Goal: Transaction & Acquisition: Obtain resource

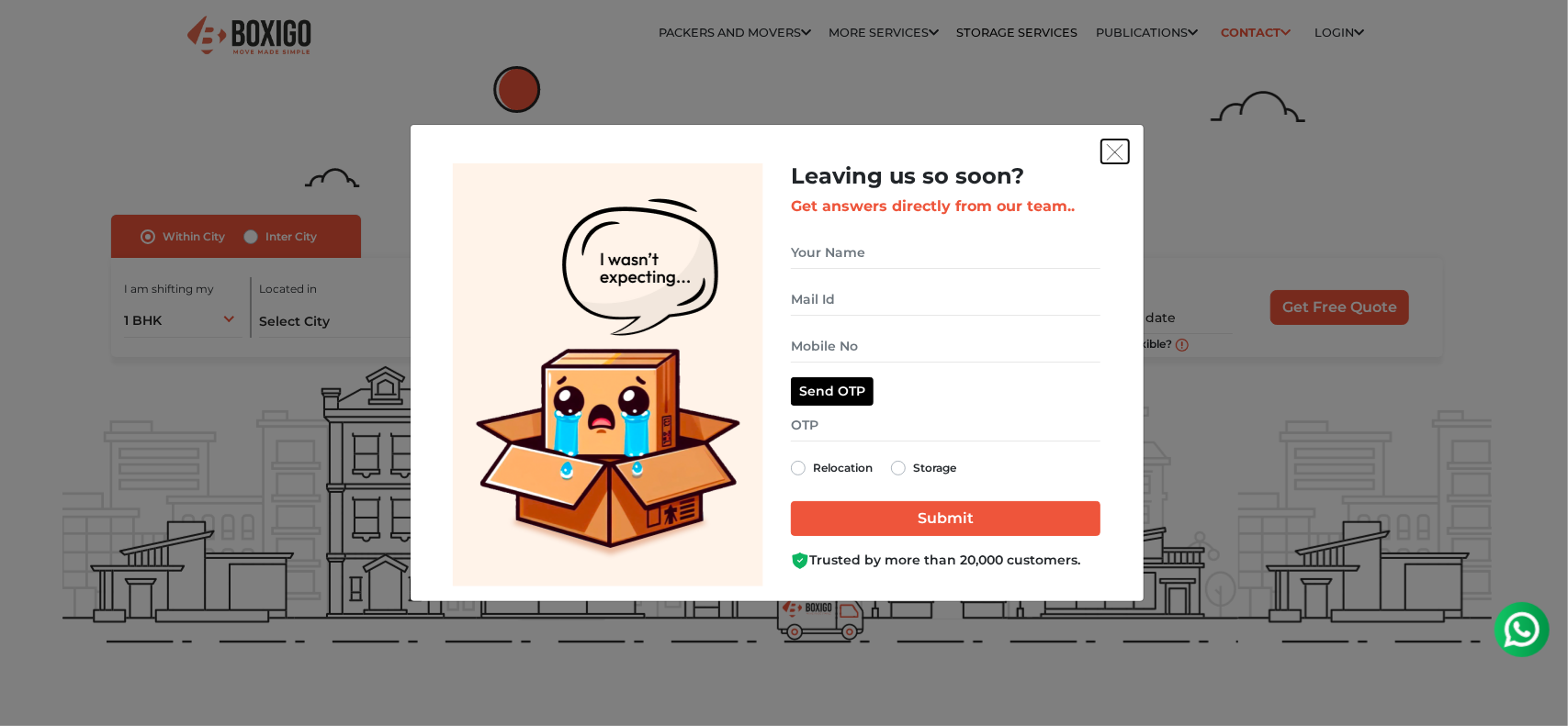
click at [1112, 152] on img "get free quote dialog" at bounding box center [1114, 152] width 17 height 17
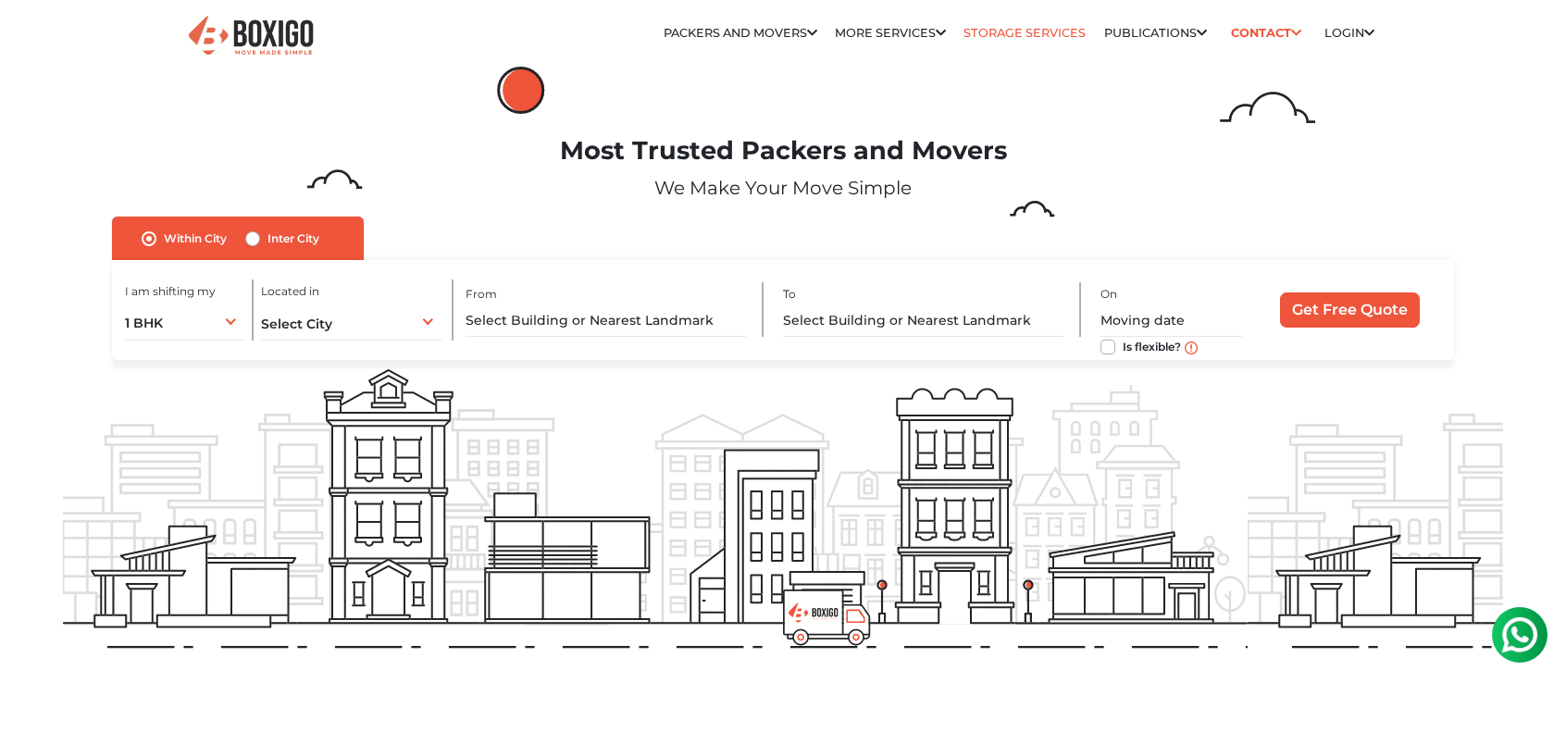
click at [988, 27] on link "Storage Services" at bounding box center [1025, 33] width 122 height 14
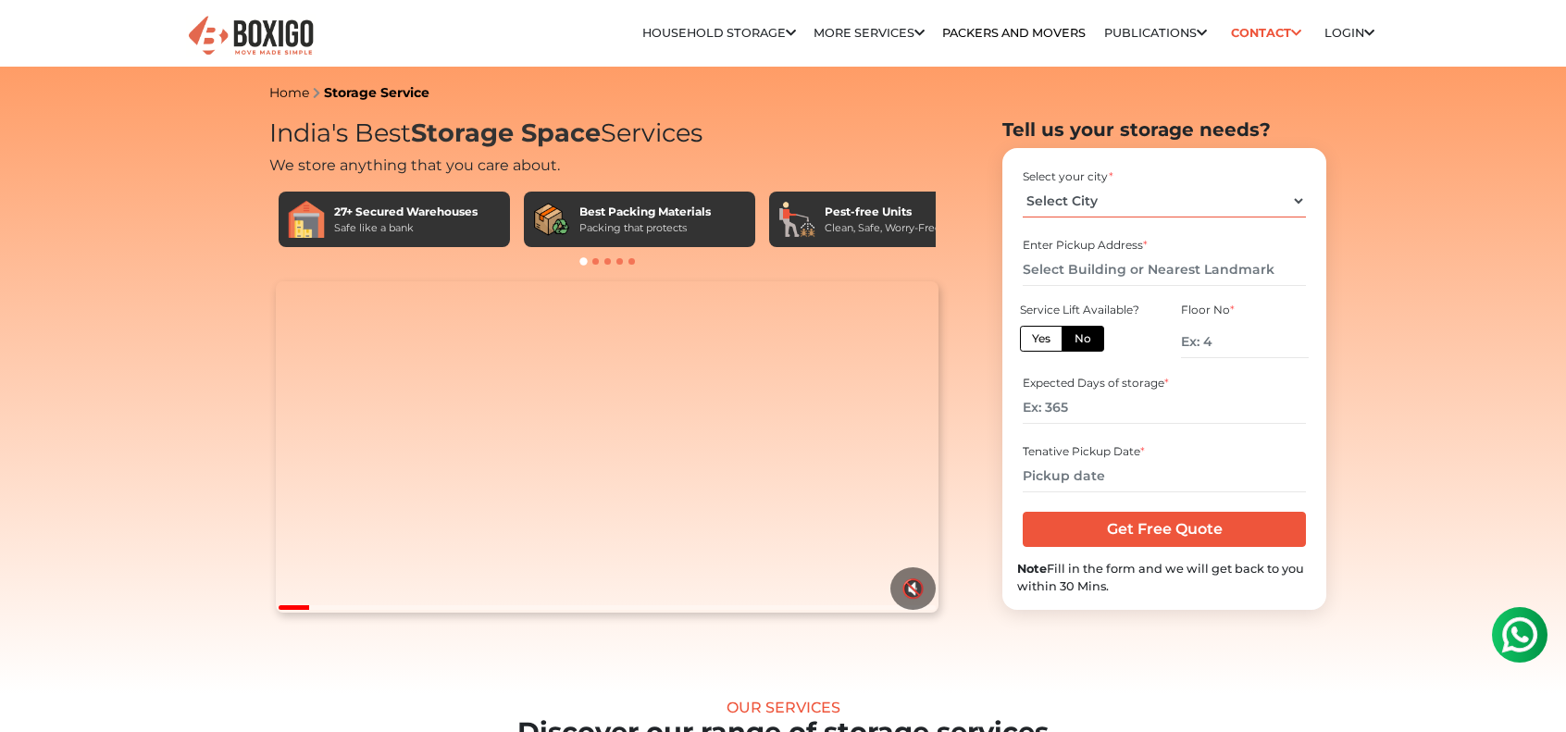
click at [1081, 203] on select "Select City [GEOGRAPHIC_DATA] [GEOGRAPHIC_DATA] [GEOGRAPHIC_DATA] [GEOGRAPHIC_D…" at bounding box center [1164, 201] width 282 height 32
select select "Guwahati"
click at [1023, 185] on select "Select City [GEOGRAPHIC_DATA] [GEOGRAPHIC_DATA] [GEOGRAPHIC_DATA] [GEOGRAPHIC_D…" at bounding box center [1164, 201] width 282 height 32
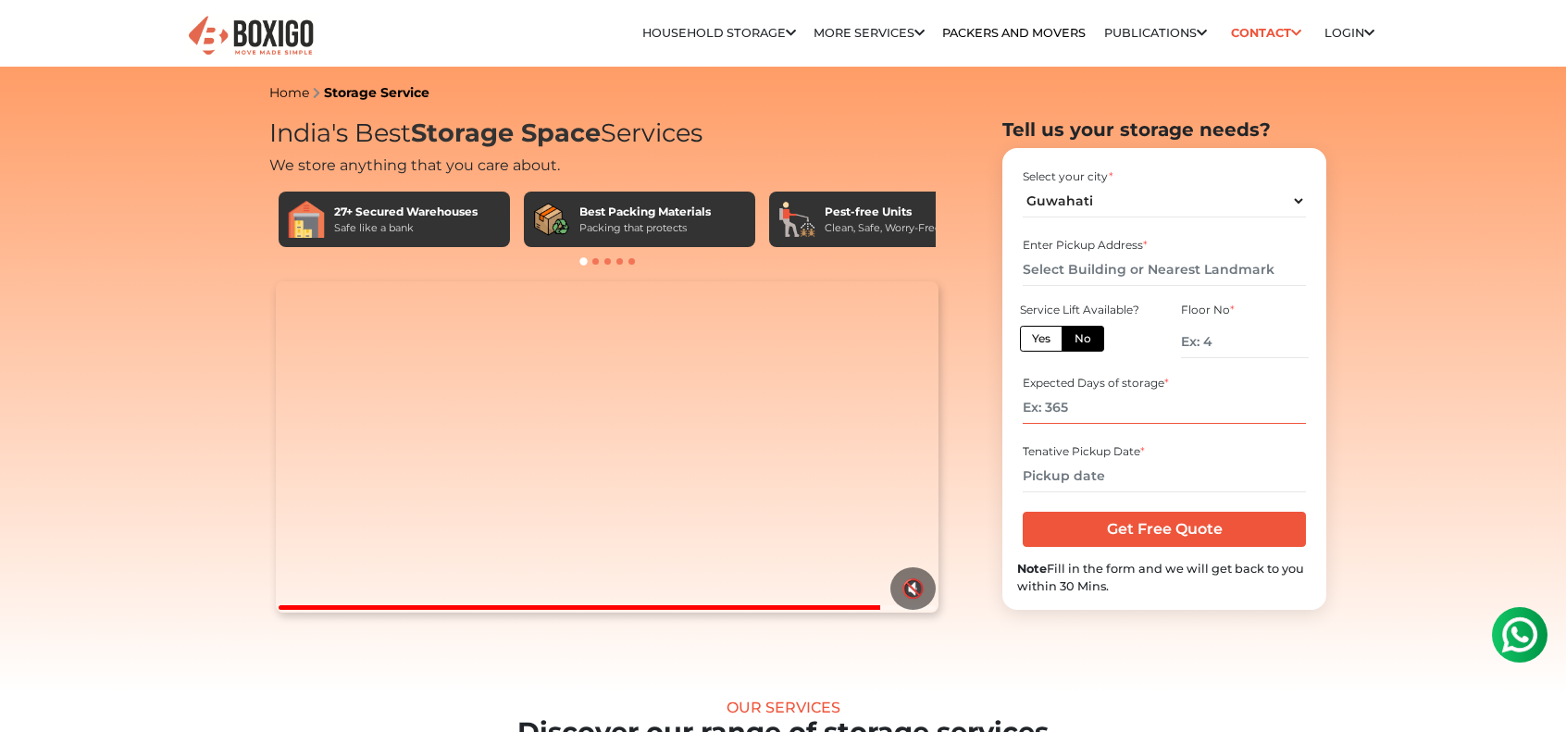
click at [1072, 408] on input "number" at bounding box center [1164, 408] width 282 height 32
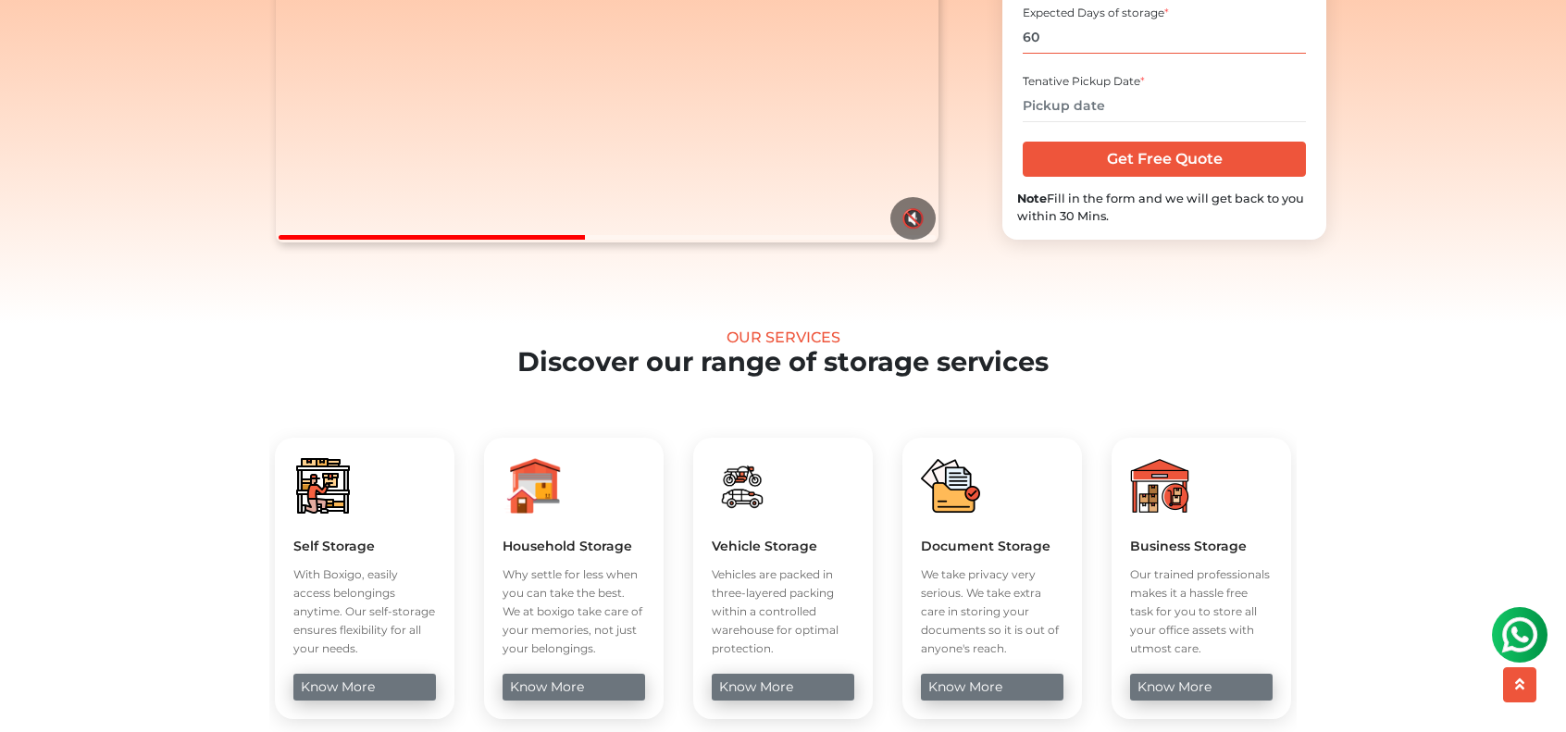
scroll to position [463, 0]
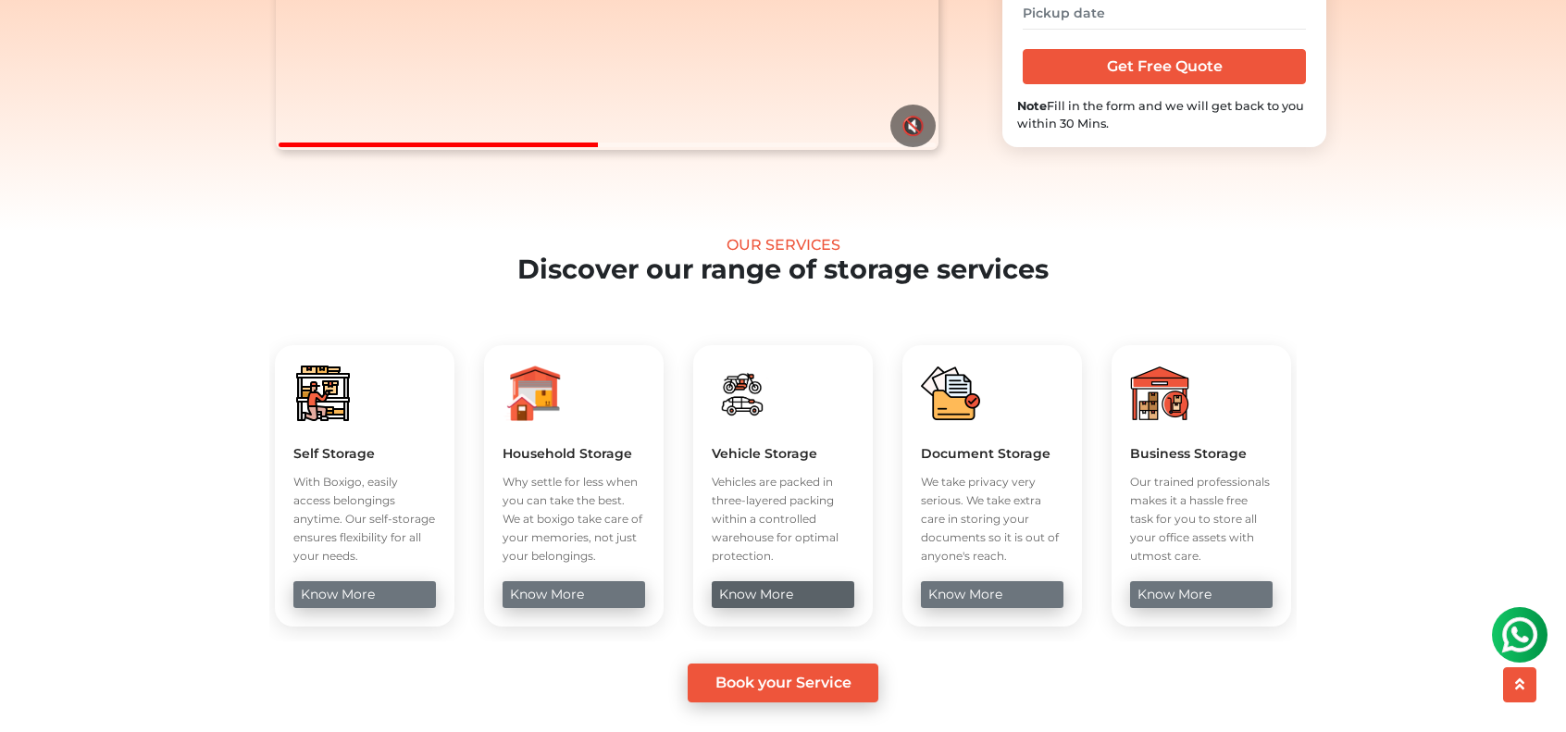
type input "60"
click at [750, 608] on link "know more" at bounding box center [783, 594] width 142 height 27
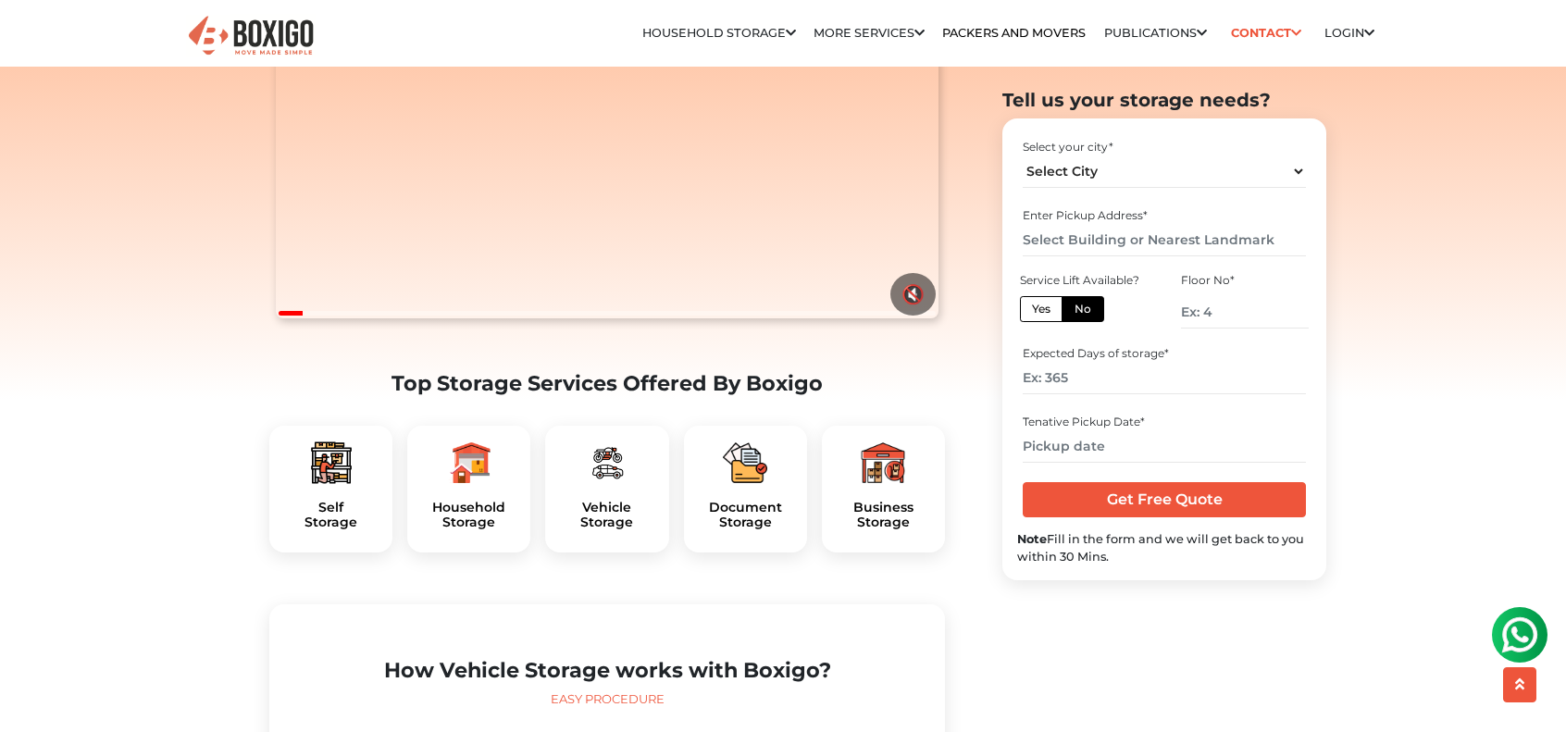
scroll to position [185, 0]
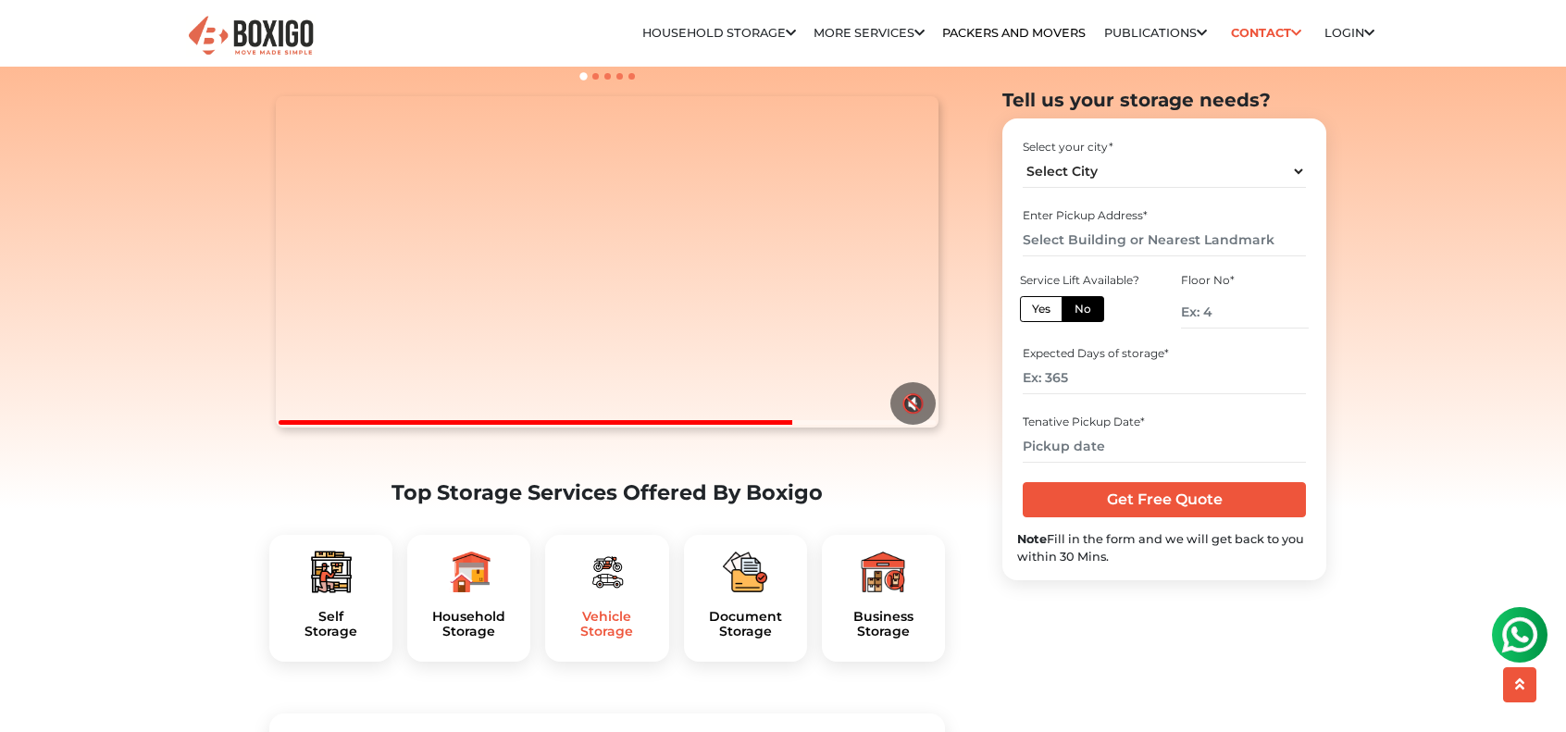
click at [584, 641] on h5 "Vehicle Storage" at bounding box center [606, 624] width 93 height 31
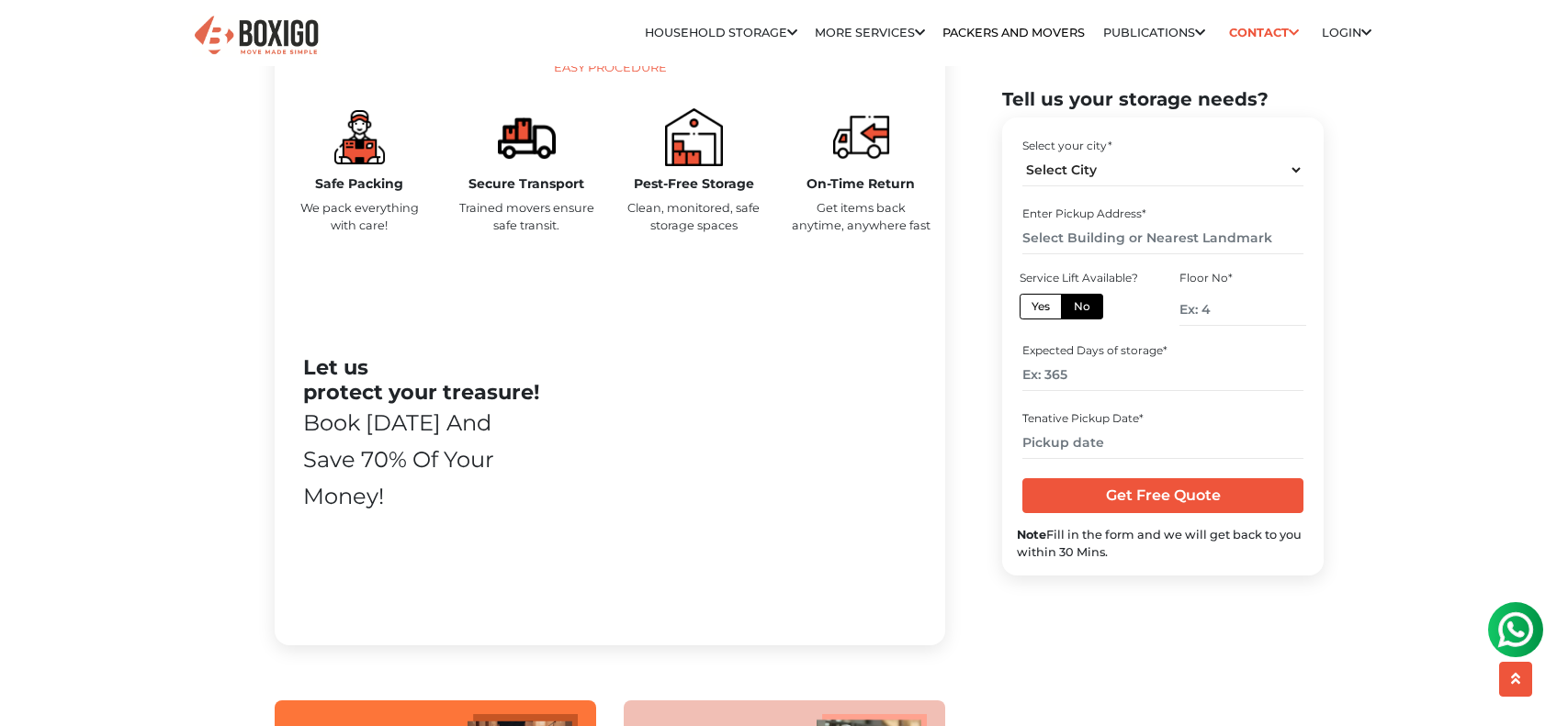
scroll to position [550, 0]
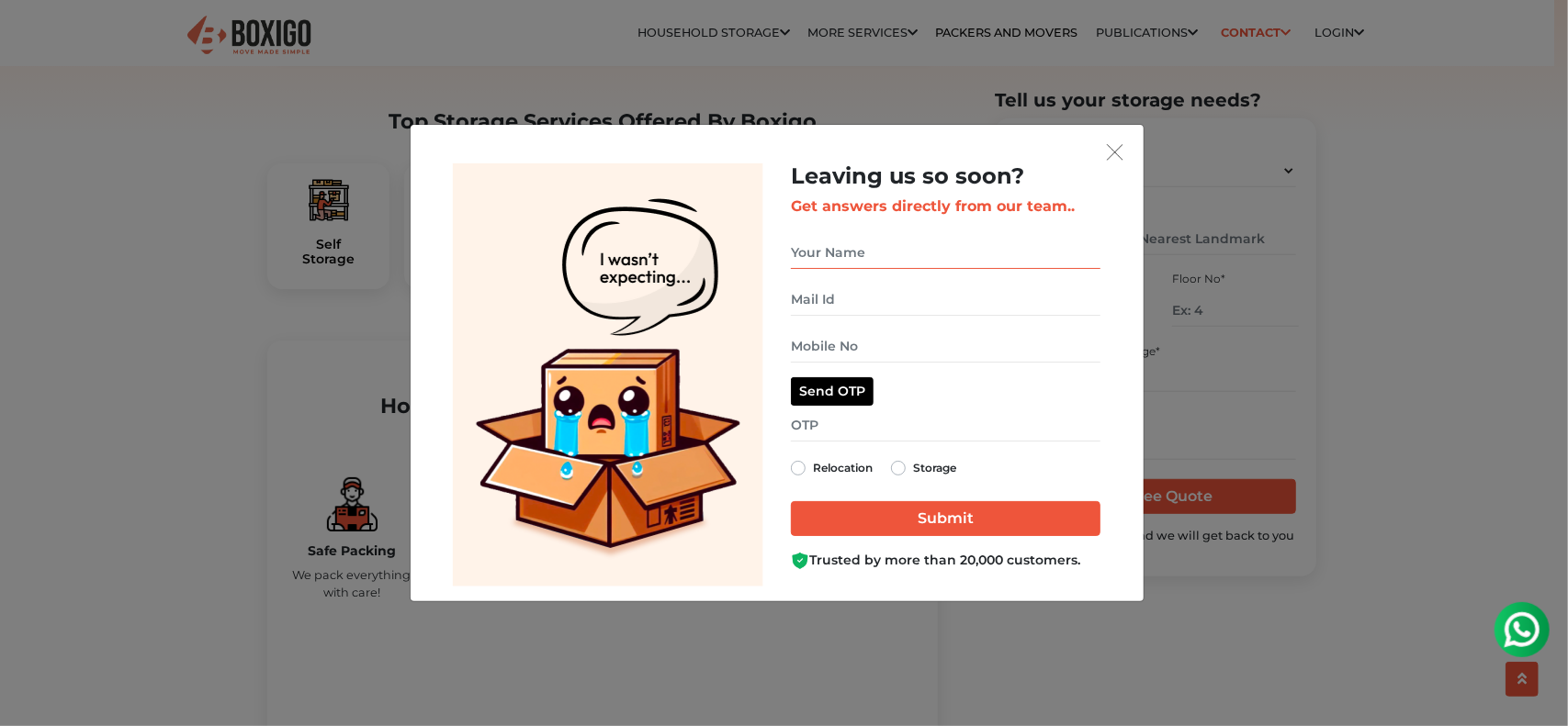
click at [884, 254] on input "get free quote dialog" at bounding box center [946, 253] width 310 height 32
click at [898, 253] on input "get free quote dialog" at bounding box center [946, 253] width 310 height 32
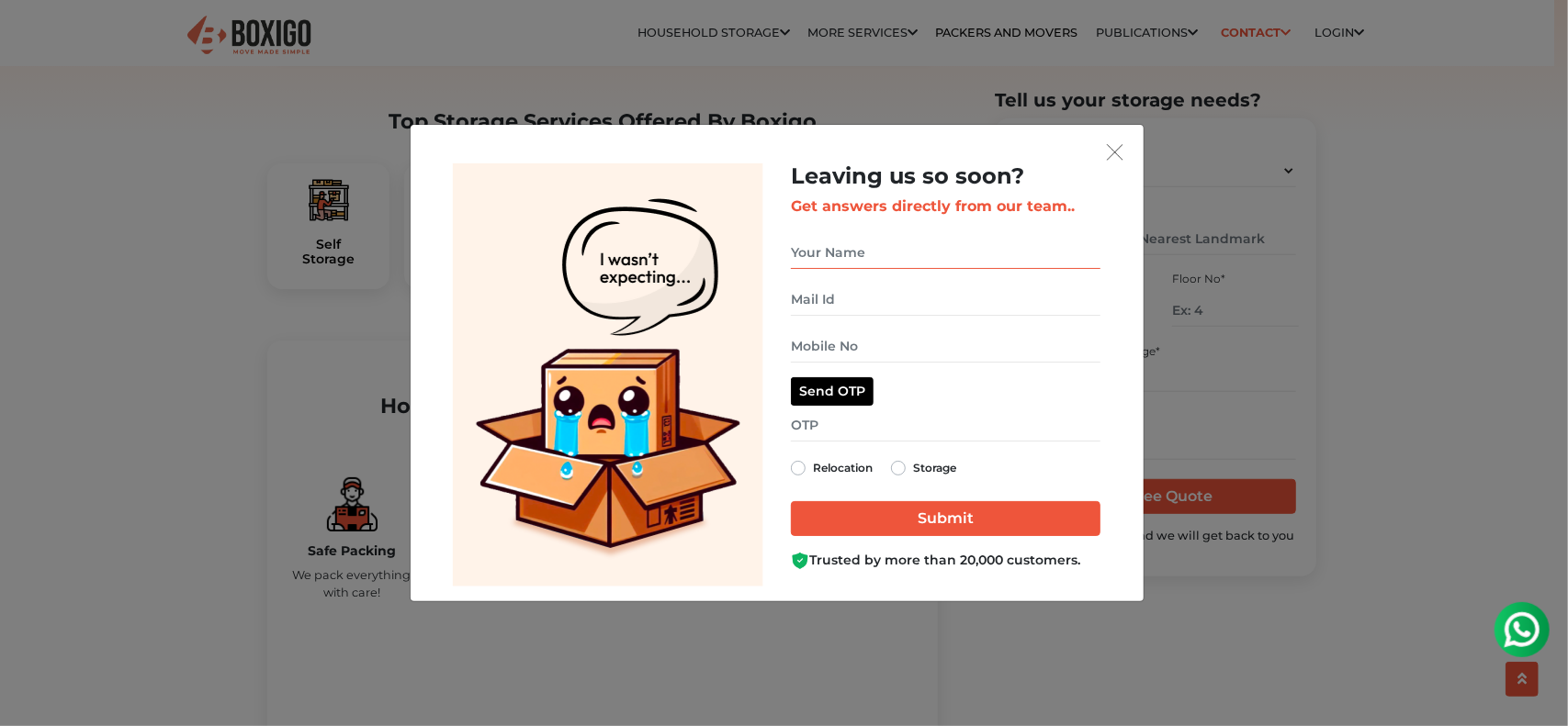
click at [898, 253] on input "get free quote dialog" at bounding box center [946, 253] width 310 height 32
type input "m"
type input "Manna Chowdhury"
type input "mannachowdhury@gmail.com"
type input "9986194566"
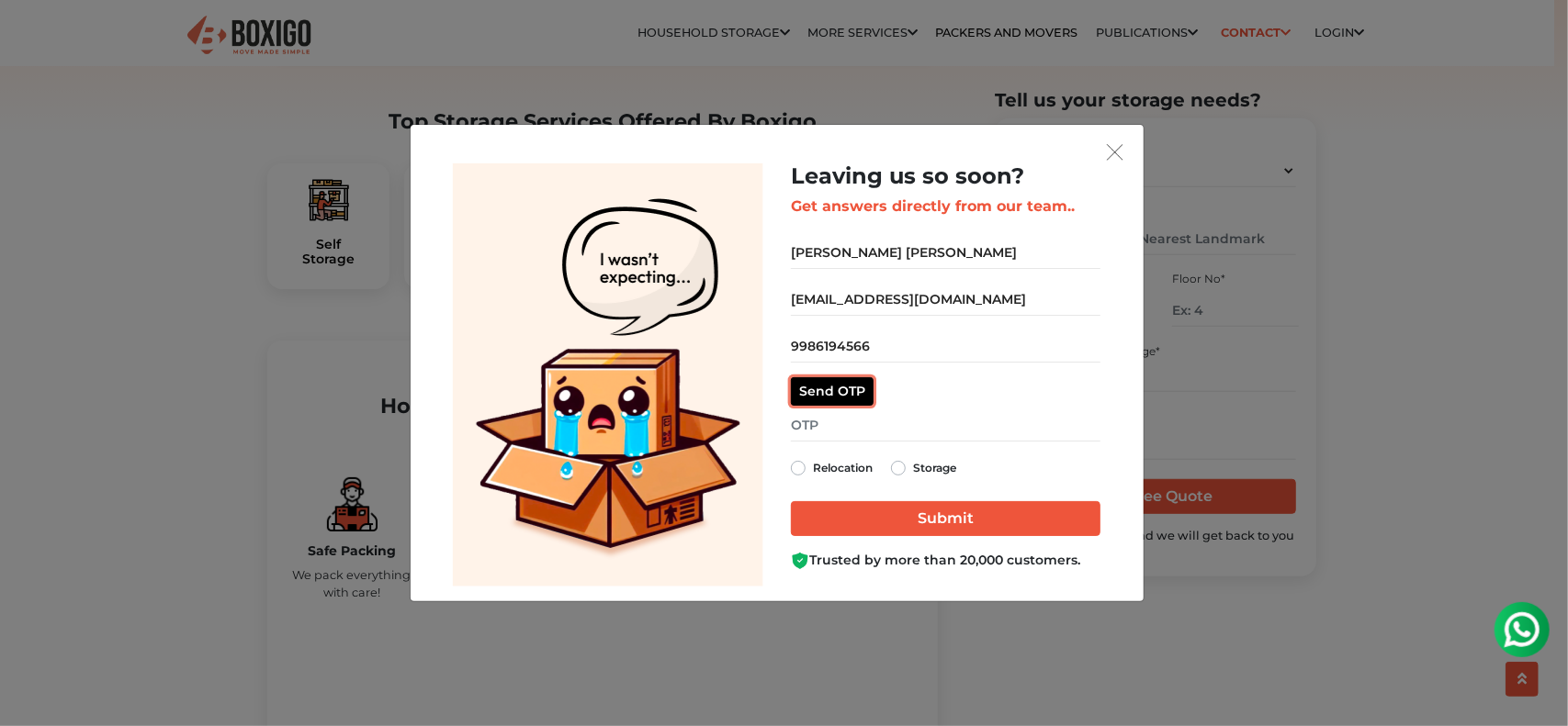
click at [824, 400] on button "Send OTP" at bounding box center [832, 391] width 82 height 29
click at [913, 471] on label "Storage" at bounding box center [935, 468] width 44 height 22
click at [902, 471] on input "Storage" at bounding box center [898, 466] width 15 height 19
radio input "true"
click at [902, 433] on input "get free quote dialog" at bounding box center [946, 425] width 310 height 32
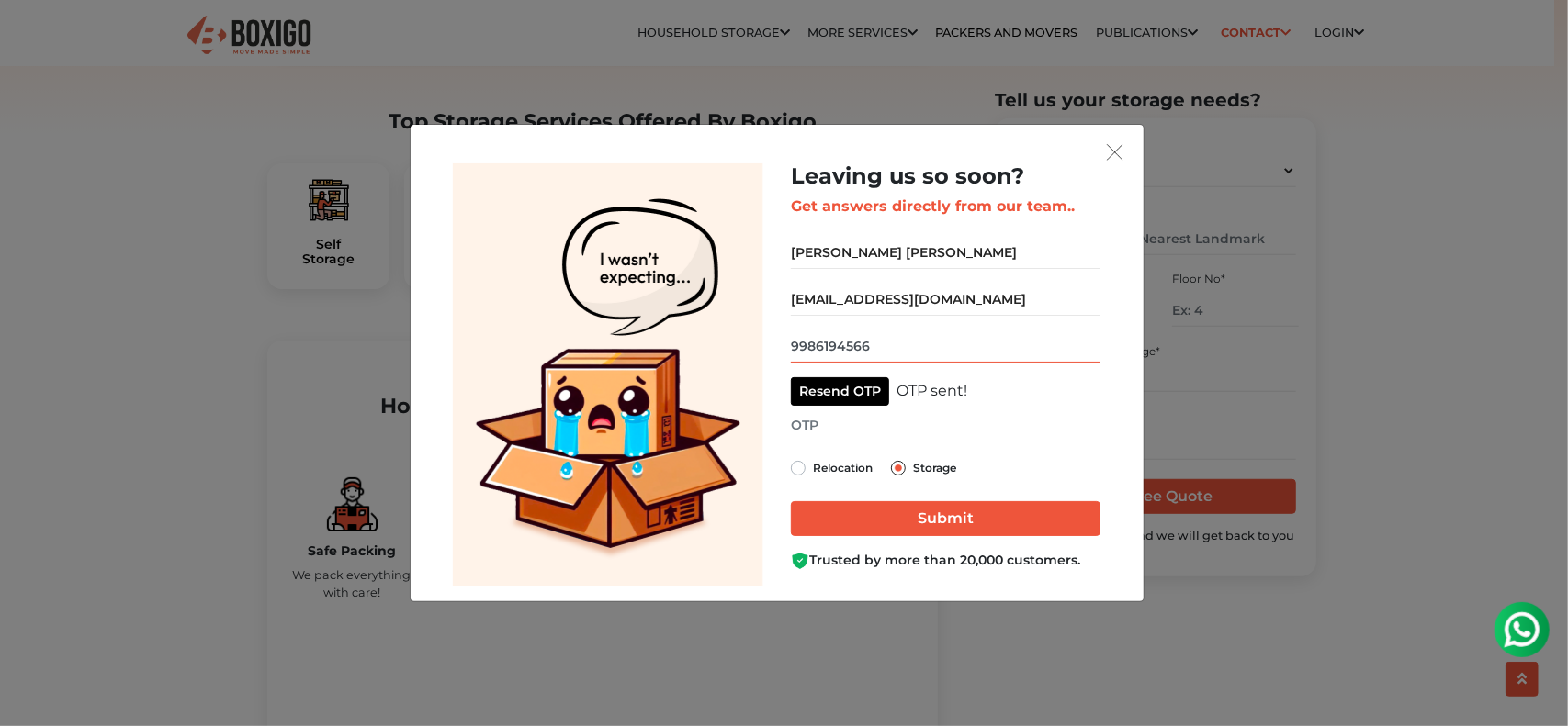
click at [924, 342] on input "9986194566" at bounding box center [946, 346] width 310 height 32
click at [885, 431] on input "get free quote dialog" at bounding box center [946, 425] width 310 height 32
type input "9020"
click at [917, 513] on input "Submit" at bounding box center [946, 518] width 310 height 35
